Goal: Browse casually: Explore the website without a specific task or goal

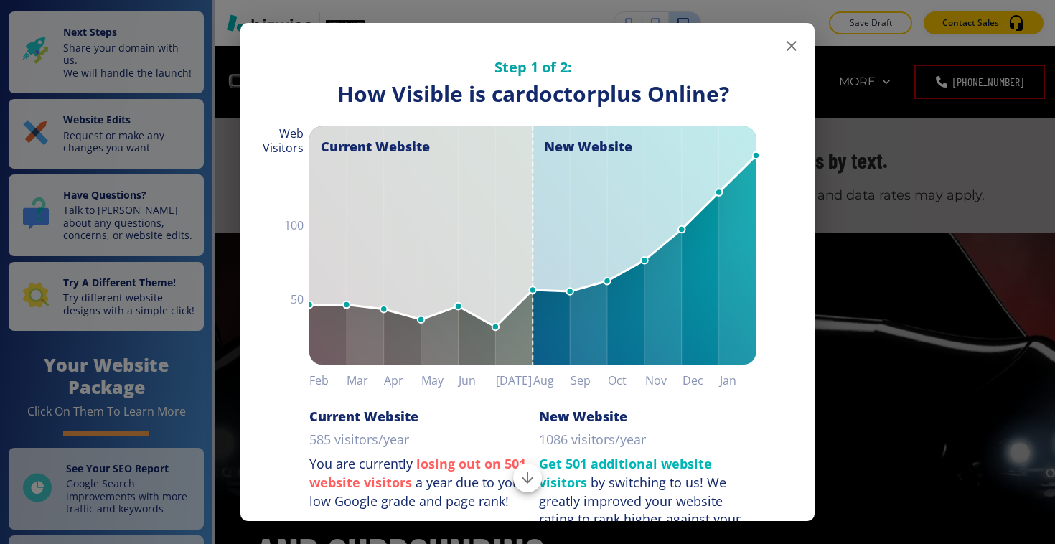
click at [796, 47] on icon "button" at bounding box center [791, 45] width 17 height 17
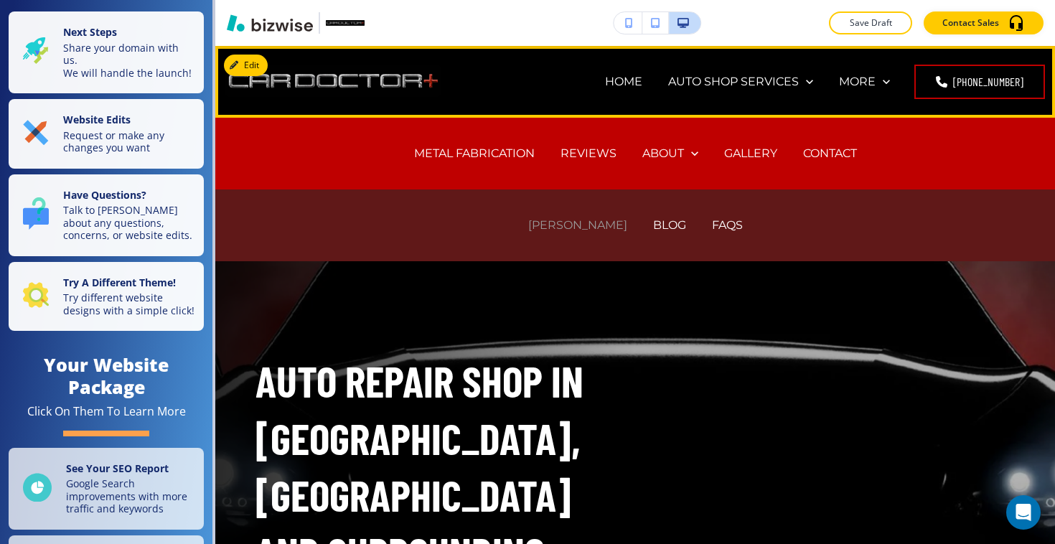
click at [585, 220] on p "[PERSON_NAME]" at bounding box center [577, 225] width 99 height 16
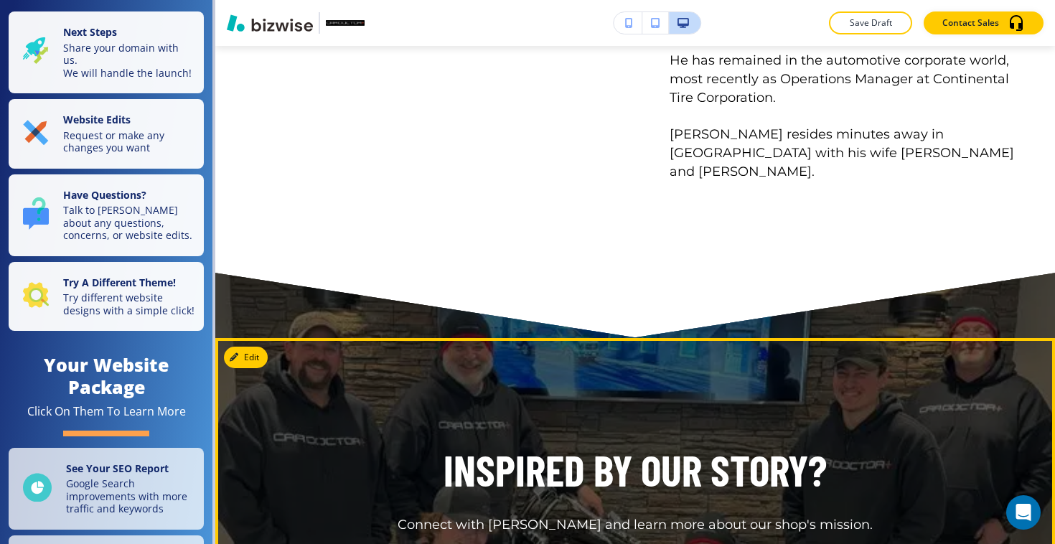
scroll to position [1616, 0]
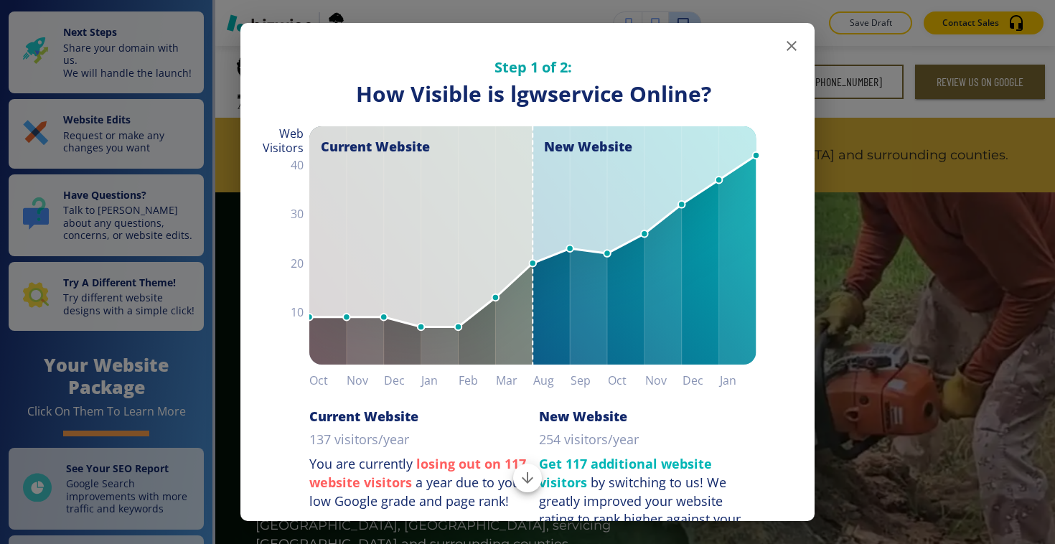
click at [787, 53] on icon "button" at bounding box center [791, 45] width 17 height 17
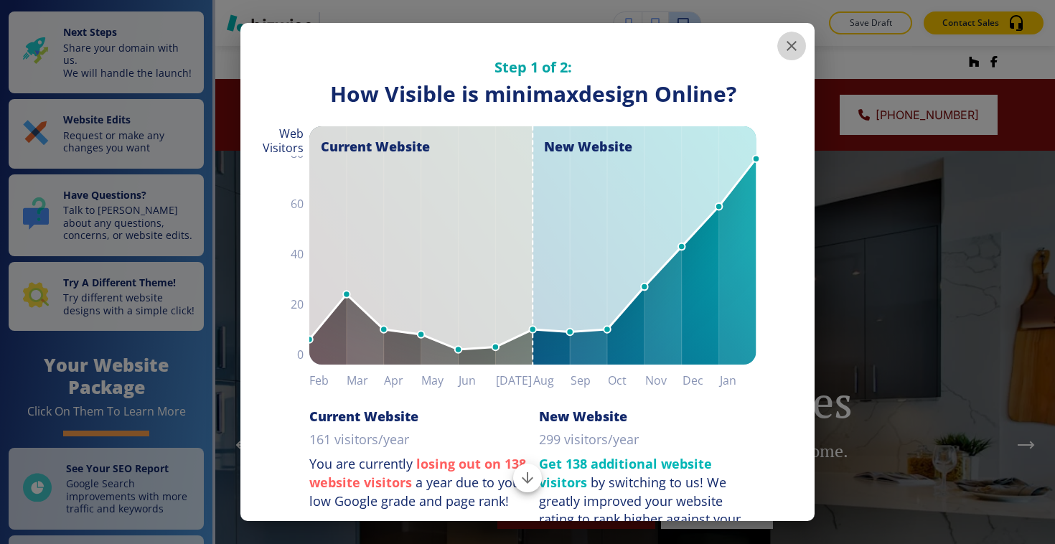
click at [793, 39] on icon "button" at bounding box center [791, 45] width 17 height 17
